Goal: Task Accomplishment & Management: Manage account settings

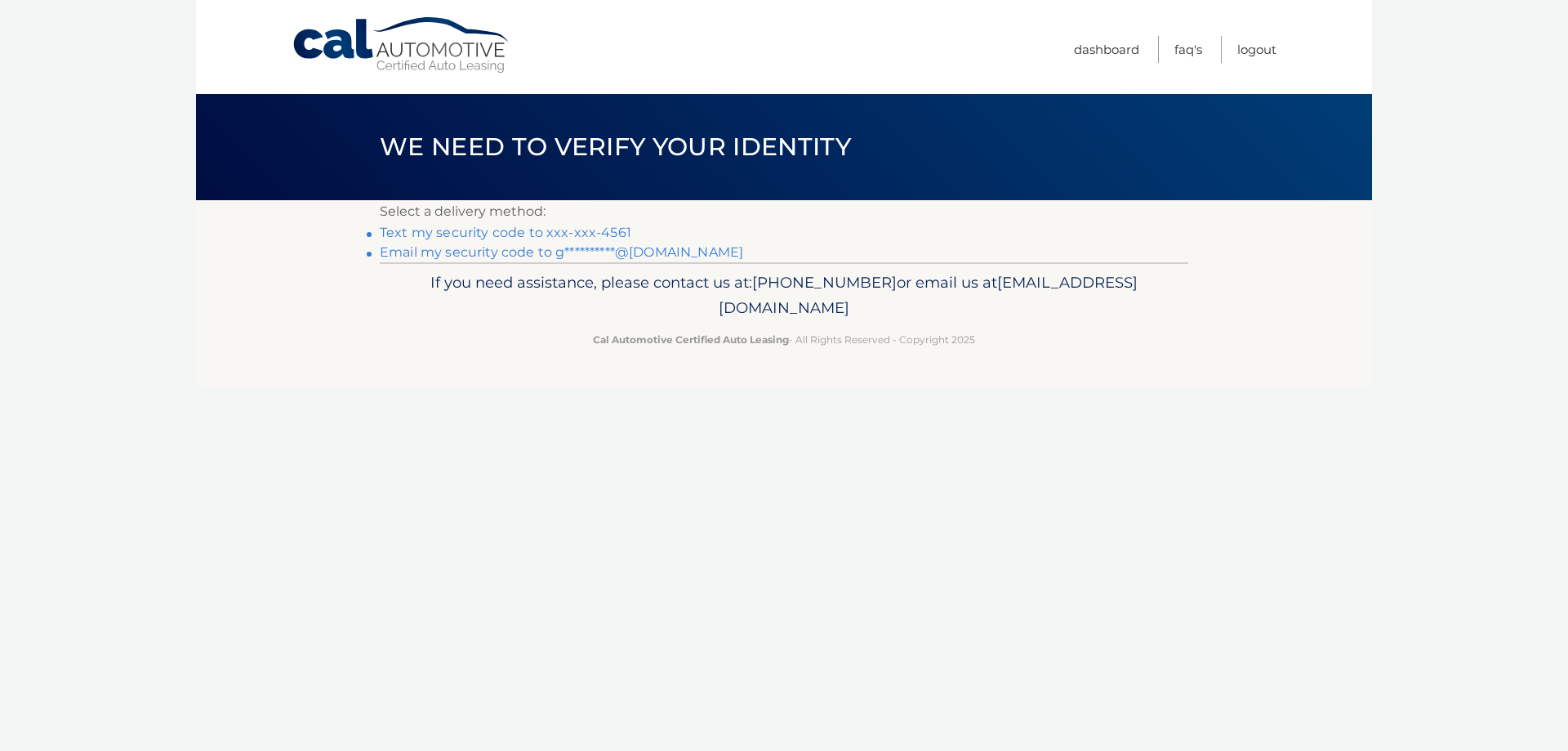
click at [545, 228] on link "Text my security code to xxx-xxx-4561" at bounding box center [505, 233] width 252 height 15
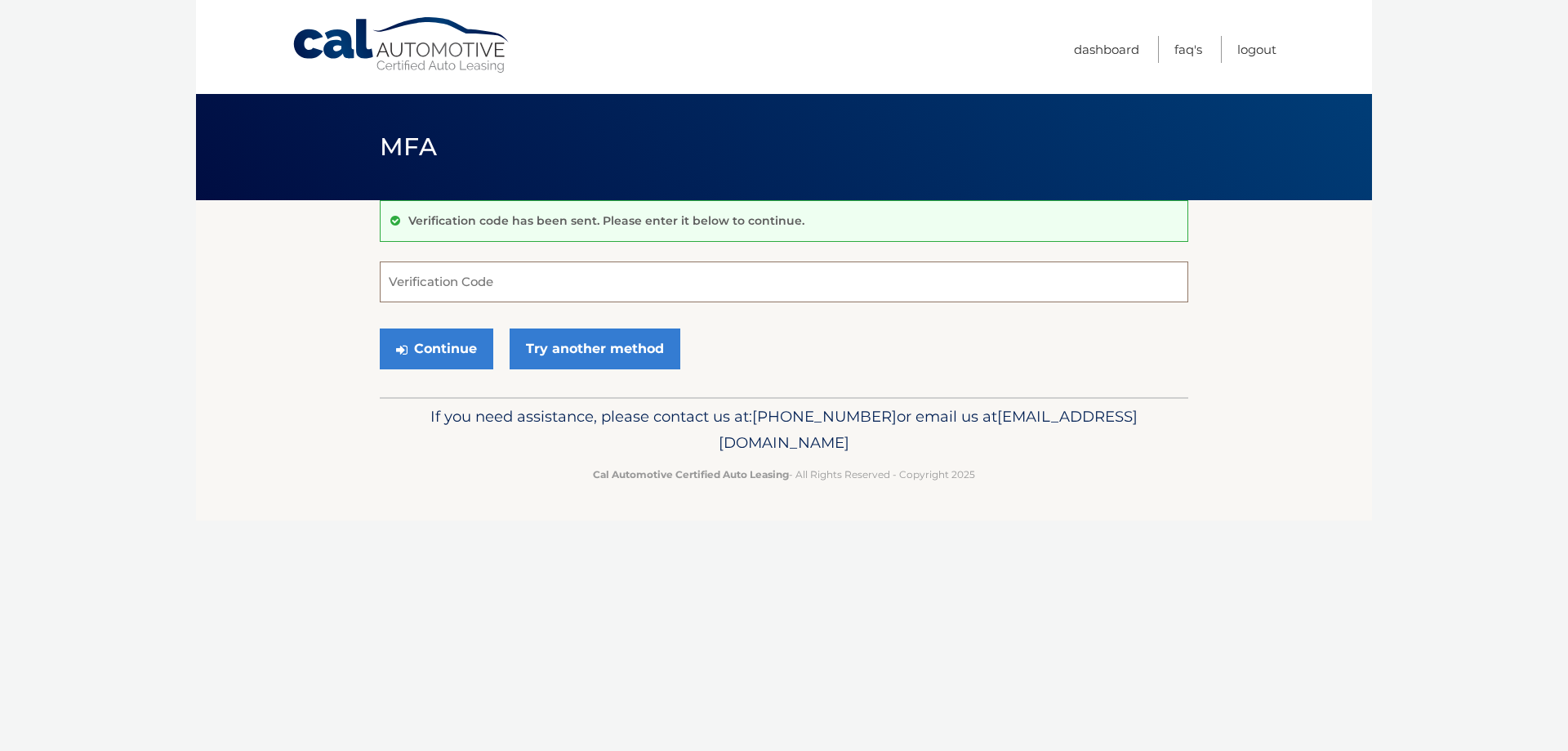
click at [564, 279] on input "Verification Code" at bounding box center [784, 282] width 809 height 41
type input "659261"
click at [425, 354] on button "Continue" at bounding box center [436, 348] width 113 height 41
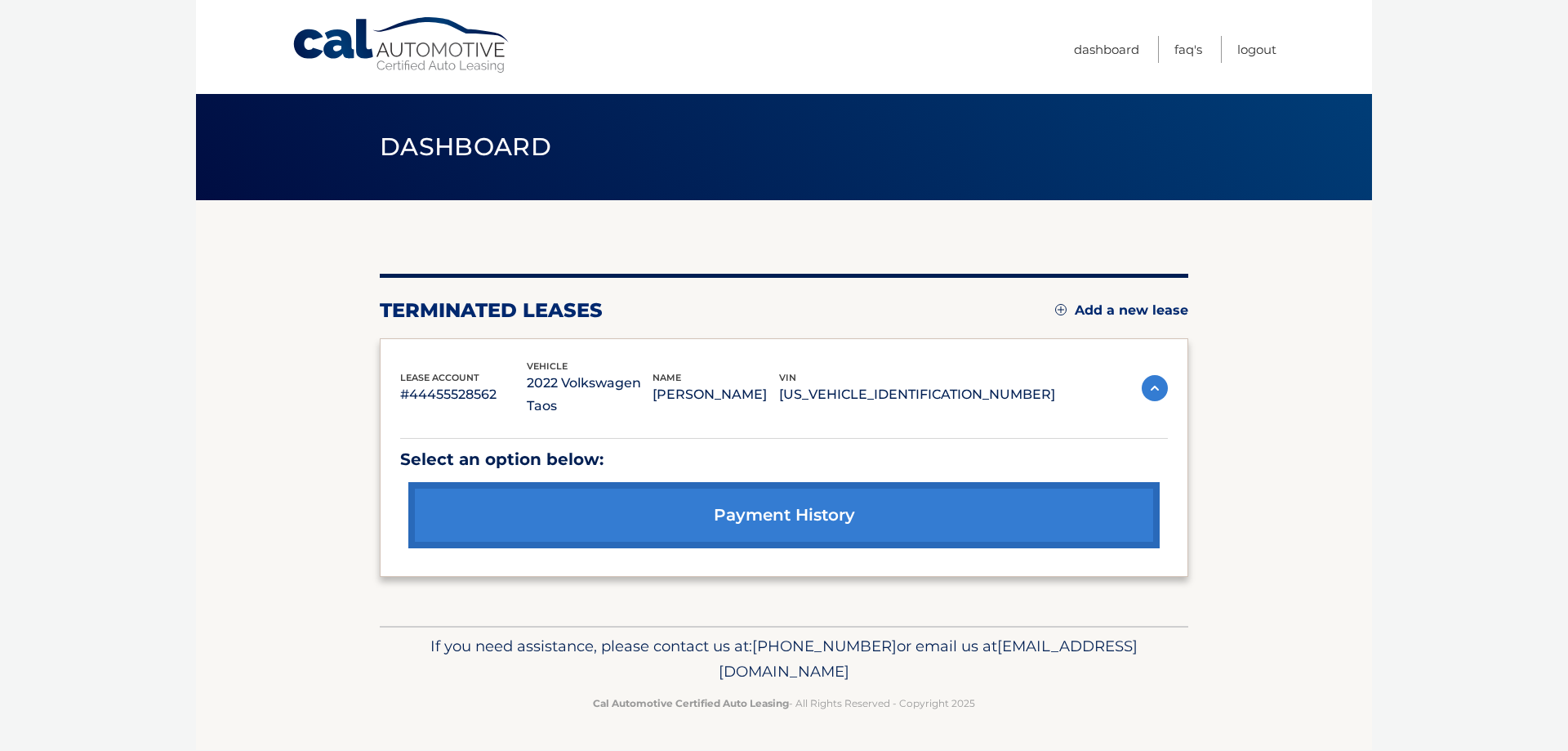
click at [330, 44] on link "Cal Automotive" at bounding box center [402, 45] width 221 height 58
click at [1123, 317] on link "Add a new lease" at bounding box center [1123, 310] width 134 height 16
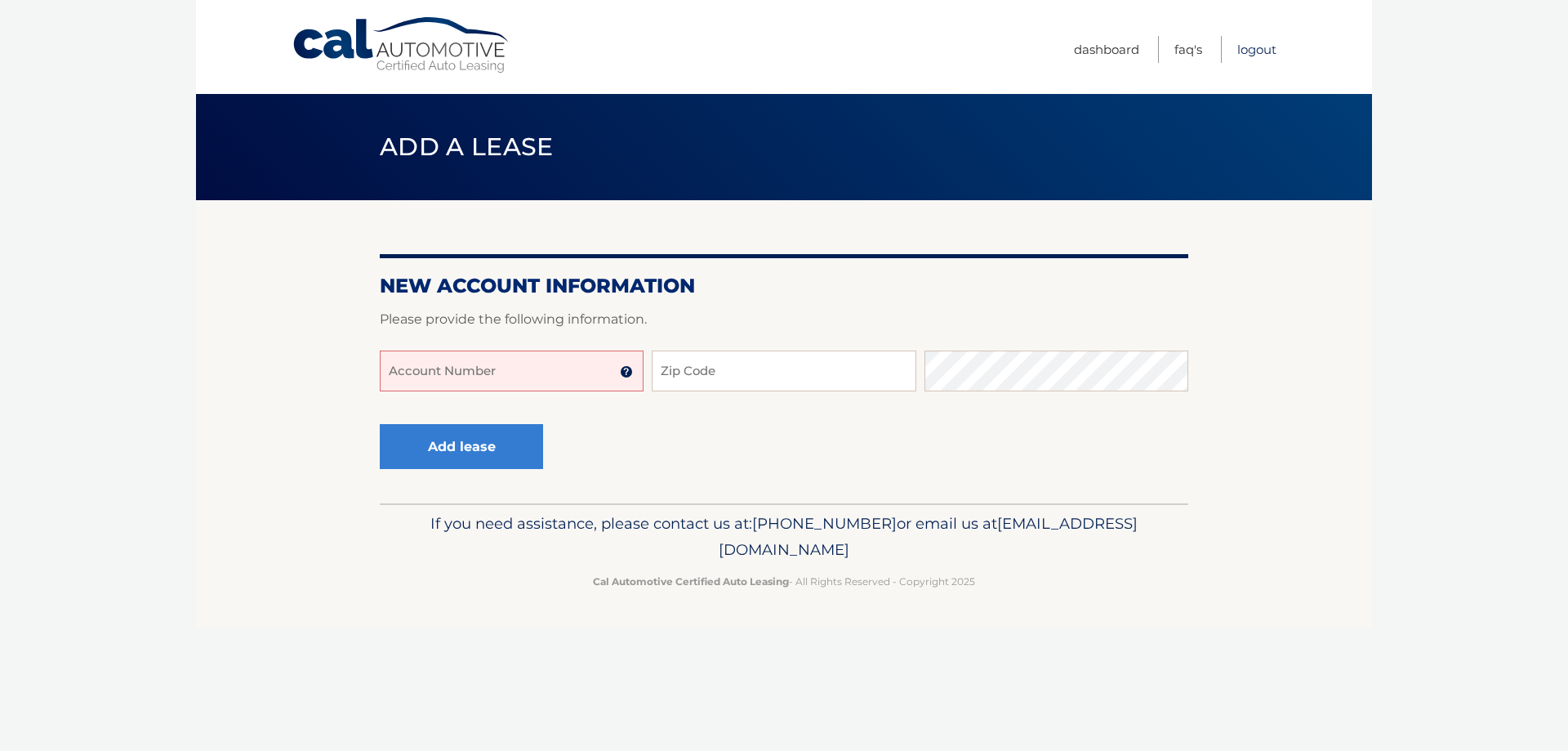
click at [1248, 56] on link "Logout" at bounding box center [1257, 50] width 39 height 27
